Goal: Task Accomplishment & Management: Complete application form

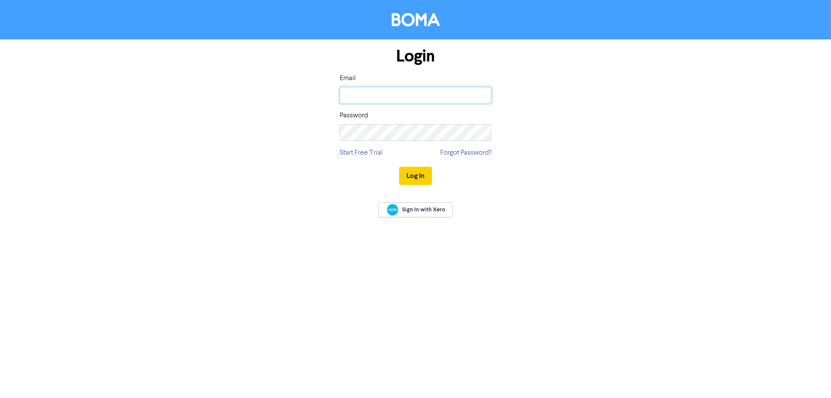
type input "[PERSON_NAME][EMAIL_ADDRESS][DOMAIN_NAME]"
click at [411, 176] on button "Log In" at bounding box center [415, 176] width 33 height 18
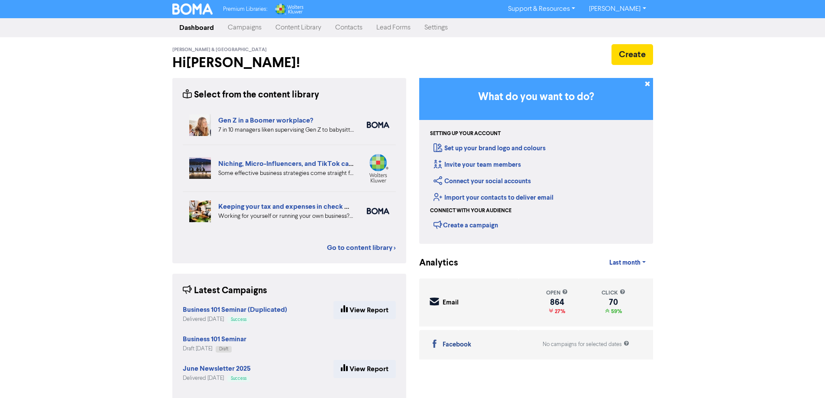
click at [346, 28] on link "Contacts" at bounding box center [348, 27] width 41 height 17
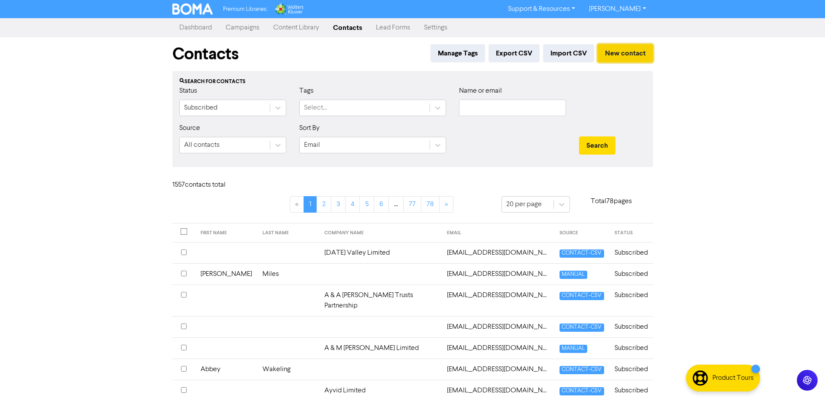
click at [623, 52] on button "New contact" at bounding box center [625, 53] width 55 height 18
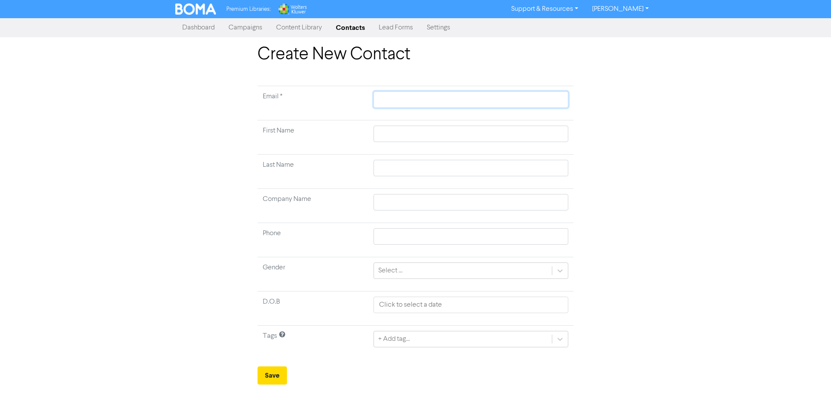
click at [414, 100] on input "text" at bounding box center [471, 99] width 195 height 16
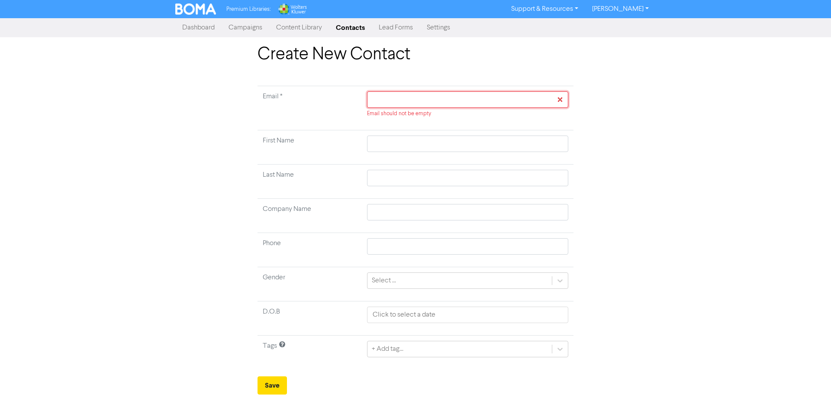
click at [414, 94] on input "text" at bounding box center [467, 99] width 201 height 16
type input "j"
type input "ji"
type input "[PERSON_NAME]"
type input "jimm"
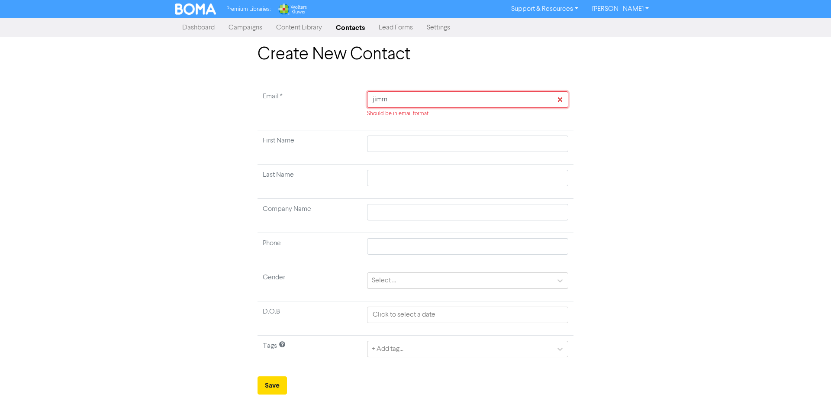
type input "[PERSON_NAME]"
type input "[PERSON_NAME]."
type input "[PERSON_NAME].m"
type input "[PERSON_NAME].mi"
type input "[PERSON_NAME][DOMAIN_NAME]"
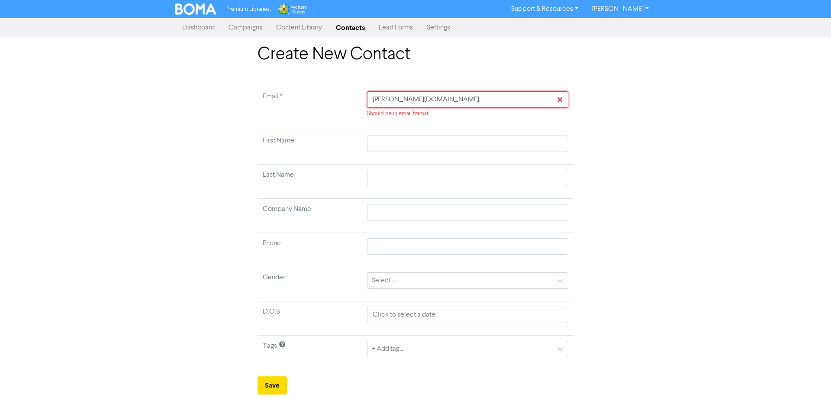
type input "[PERSON_NAME].mill"
type input "[PERSON_NAME].[PERSON_NAME]"
type input "[PERSON_NAME].[PERSON_NAME]@"
type input "[PERSON_NAME].[PERSON_NAME]@l"
type input "[PERSON_NAME].[PERSON_NAME]@li"
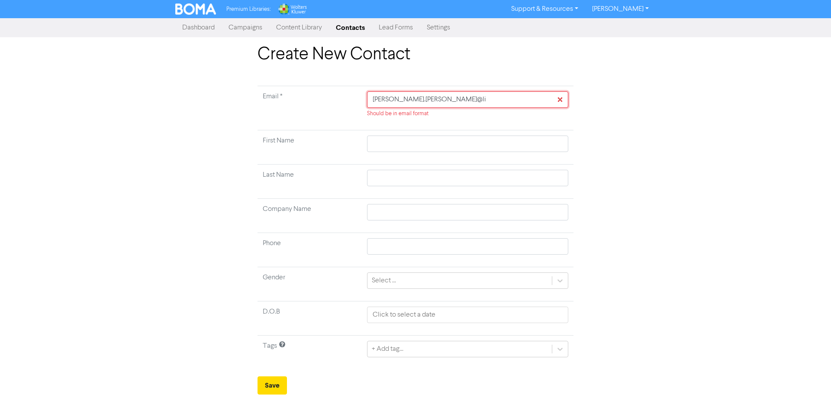
type input "[PERSON_NAME].[PERSON_NAME]@liv"
type input "[PERSON_NAME].[PERSON_NAME]@live"
type input "[PERSON_NAME].[PERSON_NAME]@live."
type input "[PERSON_NAME].[PERSON_NAME]@live.c"
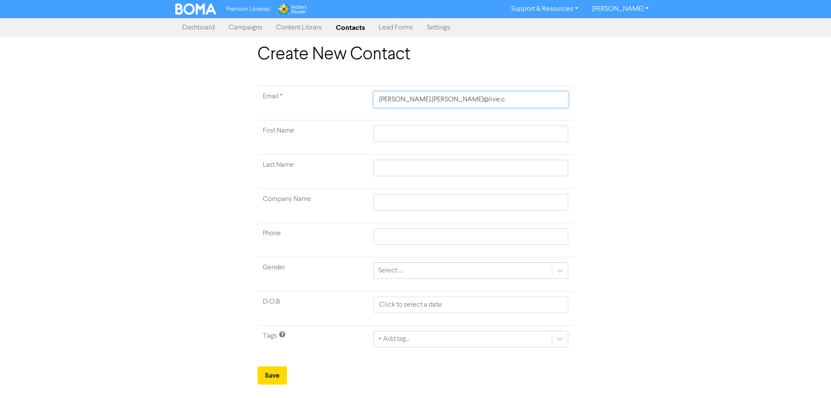
type input "[PERSON_NAME][EMAIL_ADDRESS][PERSON_NAME][DOMAIN_NAME]"
drag, startPoint x: 407, startPoint y: 123, endPoint x: 407, endPoint y: 132, distance: 8.7
click at [407, 123] on td at bounding box center [471, 137] width 205 height 34
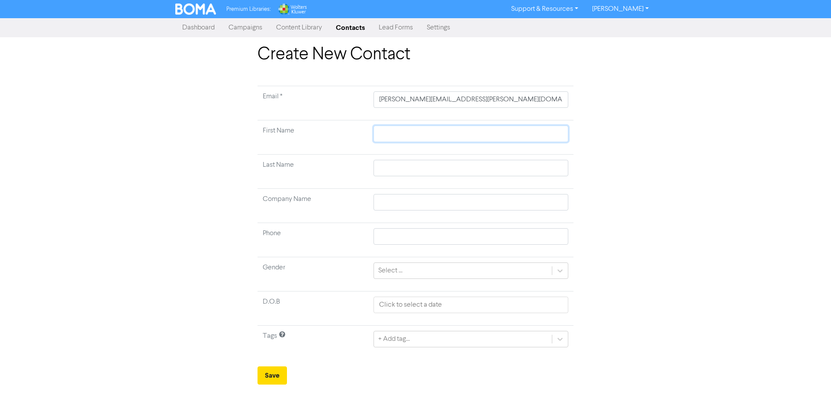
click at [407, 136] on input "text" at bounding box center [471, 134] width 195 height 16
type input "H"
type input "Ha"
type input "Hai"
type input "Hain"
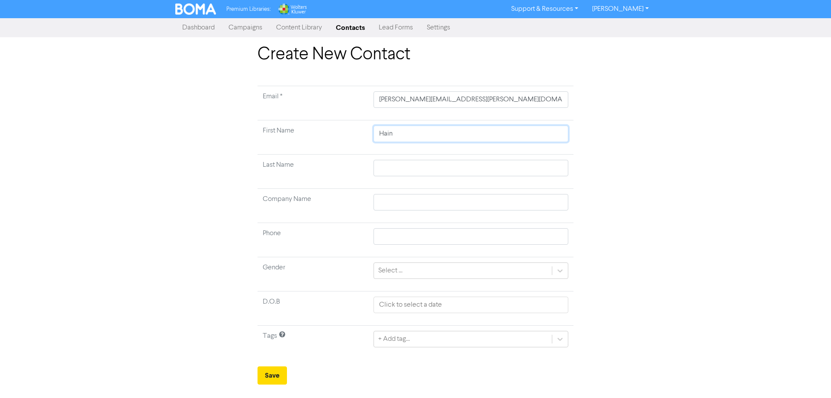
type input "[PERSON_NAME]"
type input "Hainsl"
type input "Hainsle"
type input "Hainsley"
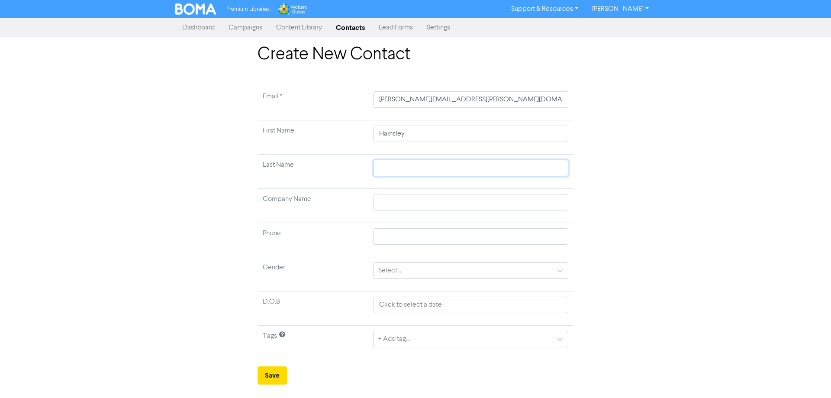
click at [401, 166] on input "text" at bounding box center [471, 168] width 195 height 16
type input "M"
type input "Mi"
type input "Mil"
type input "Mill"
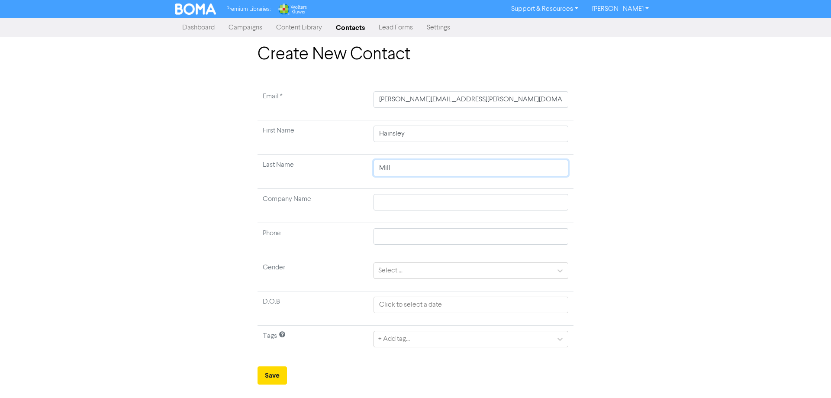
type input "[PERSON_NAME]"
click at [268, 379] on button "Save" at bounding box center [272, 375] width 29 height 18
